Goal: Navigation & Orientation: Find specific page/section

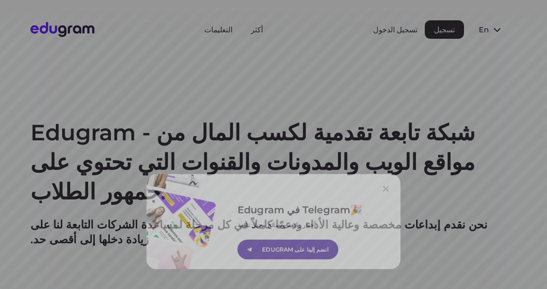
click at [301, 255] on font "انضم إلينا على EDUGRAM" at bounding box center [297, 252] width 75 height 8
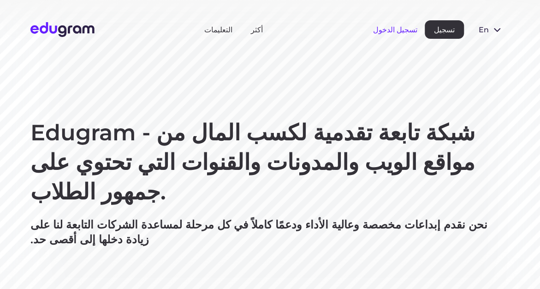
click at [408, 30] on font "تسجيل الدخول" at bounding box center [395, 29] width 44 height 9
